Goal: Task Accomplishment & Management: Manage account settings

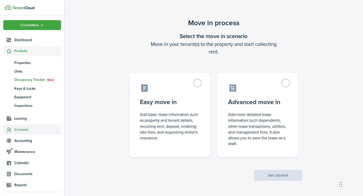
click at [21, 133] on span "Contacts" at bounding box center [32, 130] width 58 height 10
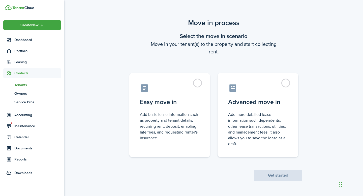
click at [23, 85] on span "Tenants" at bounding box center [37, 84] width 47 height 5
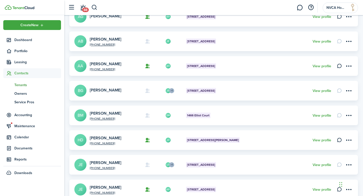
scroll to position [177, 0]
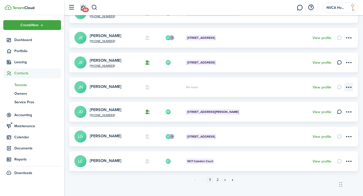
click at [348, 89] on menu-btn-icon "Open menu" at bounding box center [348, 87] width 9 height 9
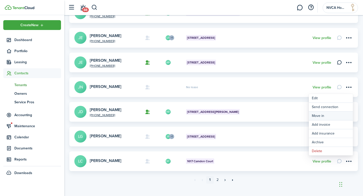
click at [320, 115] on link "Move in" at bounding box center [331, 116] width 44 height 9
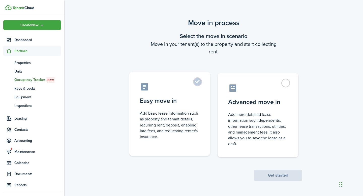
click at [197, 111] on control-radio-card-description "Add basic lease information such as property and tenant details, recurring rent…" at bounding box center [169, 124] width 59 height 29
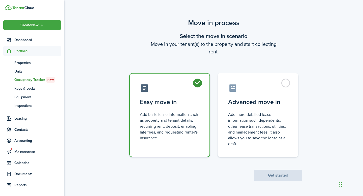
radio input "true"
click at [271, 172] on button "Get started" at bounding box center [278, 175] width 48 height 11
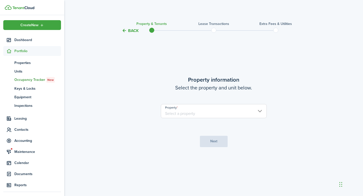
click at [226, 116] on input "Property" at bounding box center [214, 111] width 106 height 14
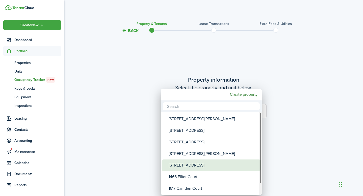
click at [196, 163] on div "[STREET_ADDRESS]" at bounding box center [213, 166] width 89 height 12
type input "[STREET_ADDRESS]"
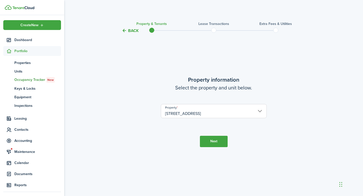
click at [208, 143] on button "Next" at bounding box center [214, 141] width 28 height 11
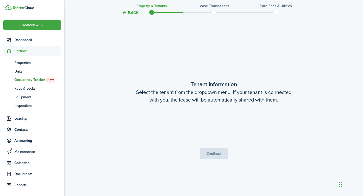
scroll to position [162, 0]
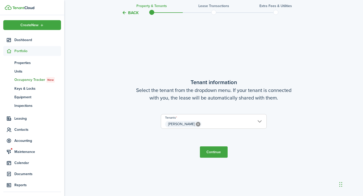
click at [215, 152] on button "Continue" at bounding box center [214, 151] width 28 height 11
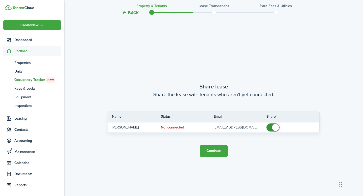
scroll to position [358, 0]
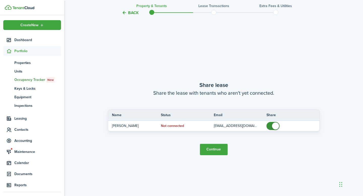
click at [215, 152] on button "Continue" at bounding box center [214, 149] width 28 height 11
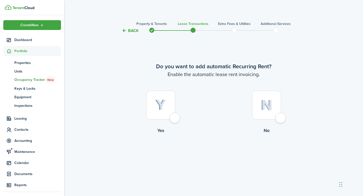
click at [173, 118] on div at bounding box center [160, 105] width 29 height 29
radio input "true"
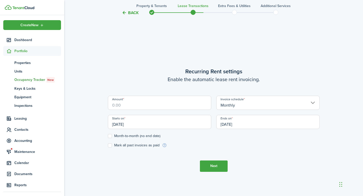
scroll to position [162, 0]
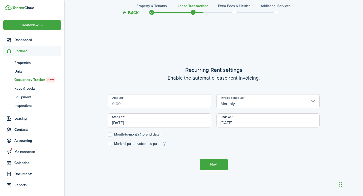
click at [135, 13] on button "Back" at bounding box center [130, 12] width 17 height 5
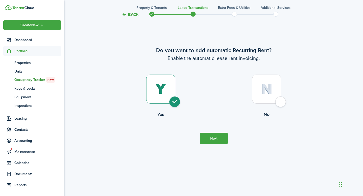
scroll to position [0, 0]
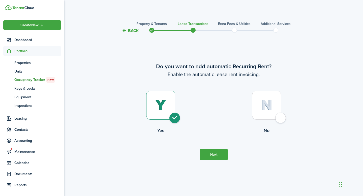
click at [135, 13] on dashboard-content "Back Property & Tenants Lease Transactions Extra fees & Utilities Additional Se…" at bounding box center [213, 196] width 299 height 392
click at [131, 28] on button "Back" at bounding box center [130, 30] width 17 height 5
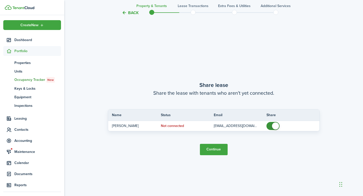
click at [132, 13] on button "Back" at bounding box center [130, 12] width 17 height 5
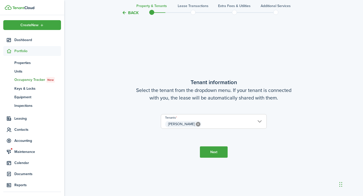
click at [132, 13] on button "Back" at bounding box center [130, 12] width 17 height 5
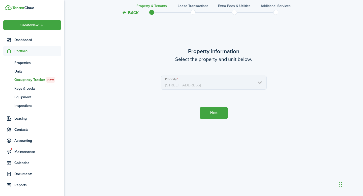
scroll to position [0, 0]
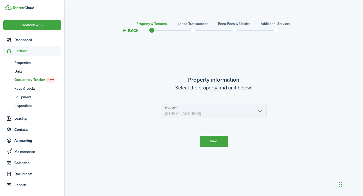
click at [132, 27] on tc-wizard-header "Back Property & Tenants Lease Transactions Extra fees & Utilities Additional Se…" at bounding box center [213, 29] width 219 height 23
click at [131, 31] on button "Back" at bounding box center [130, 30] width 17 height 5
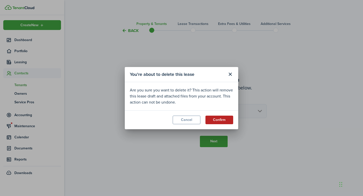
click at [224, 122] on button "Confirm" at bounding box center [219, 120] width 28 height 9
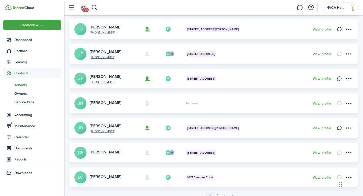
scroll to position [183, 0]
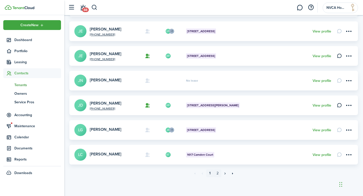
click at [217, 173] on link "2" at bounding box center [218, 174] width 8 height 8
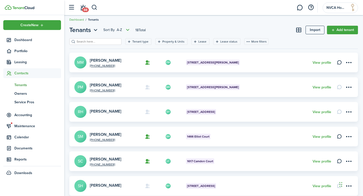
scroll to position [5, 0]
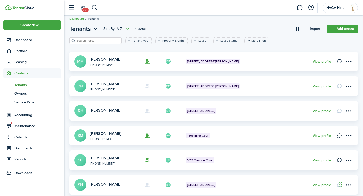
click at [195, 113] on badge "[STREET_ADDRESS]" at bounding box center [201, 111] width 30 height 6
click at [196, 110] on span "[STREET_ADDRESS]" at bounding box center [201, 111] width 28 height 5
click at [323, 110] on link "View profile" at bounding box center [322, 111] width 19 height 4
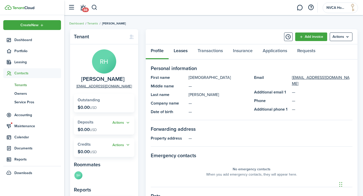
click at [184, 52] on link "Leases" at bounding box center [181, 51] width 24 height 15
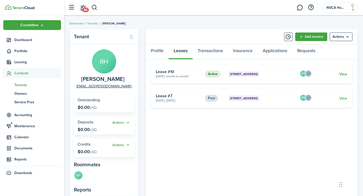
click at [341, 74] on link "View" at bounding box center [343, 74] width 8 height 5
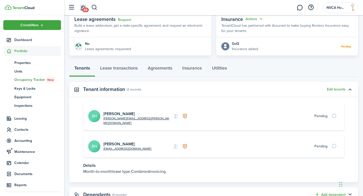
scroll to position [97, 0]
click at [339, 88] on button "Edit tenants" at bounding box center [336, 89] width 19 height 4
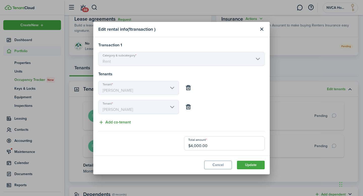
click at [122, 124] on button "Add co-tenant" at bounding box center [114, 122] width 33 height 6
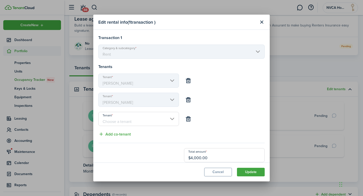
click at [128, 120] on input "Tenant" at bounding box center [138, 119] width 81 height 14
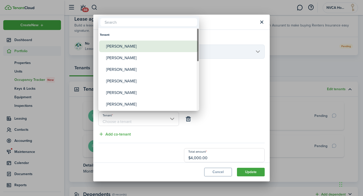
click at [130, 49] on div "[PERSON_NAME]" at bounding box center [150, 47] width 89 height 12
type input "[PERSON_NAME]"
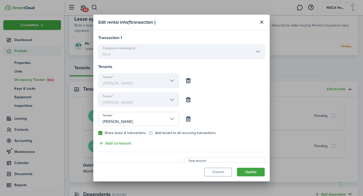
scroll to position [14, 0]
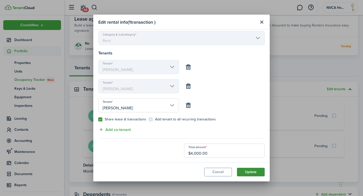
click at [249, 171] on button "Update" at bounding box center [251, 172] width 28 height 9
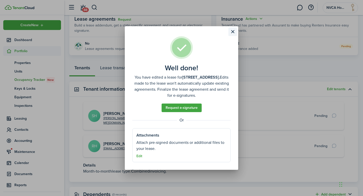
click at [233, 32] on button "Close modal" at bounding box center [232, 31] width 9 height 9
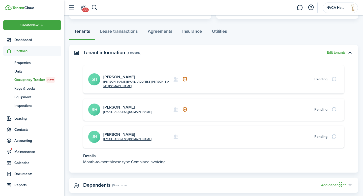
scroll to position [135, 0]
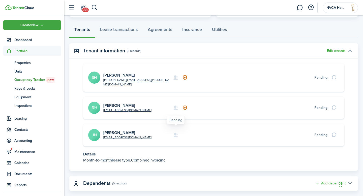
click at [175, 133] on icon at bounding box center [175, 135] width 5 height 5
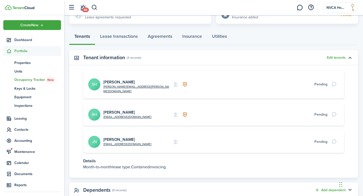
scroll to position [127, 0]
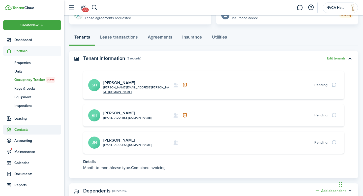
click at [17, 129] on span "Contacts" at bounding box center [37, 129] width 47 height 5
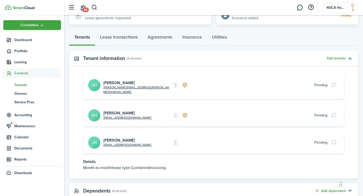
click at [30, 85] on span "Tenants" at bounding box center [37, 84] width 47 height 5
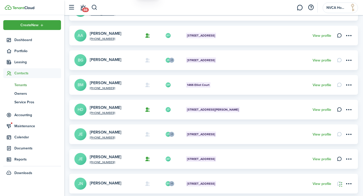
scroll to position [183, 0]
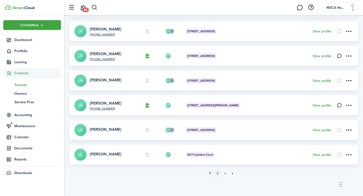
click at [217, 171] on link "2" at bounding box center [218, 174] width 8 height 8
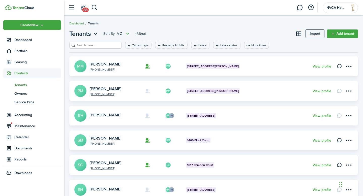
scroll to position [35, 0]
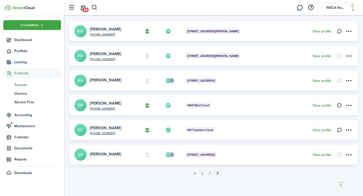
click at [203, 175] on link "«" at bounding box center [203, 174] width 8 height 8
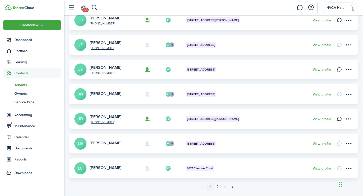
scroll to position [169, 0]
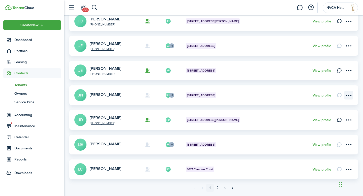
click at [351, 96] on menu-btn-icon "Open menu" at bounding box center [348, 95] width 9 height 9
click at [276, 101] on card "SH +1 Jarin Nusrat JN 7423 Ethan Court View profile" at bounding box center [213, 95] width 289 height 20
